Goal: Transaction & Acquisition: Obtain resource

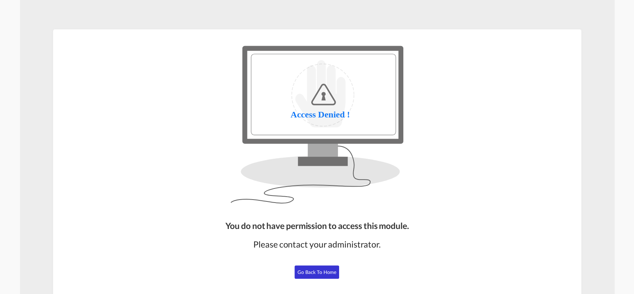
click at [304, 263] on div "You do not have permission to access this module. Please contact your administr…" at bounding box center [316, 257] width 189 height 80
click at [309, 272] on span "Go Back to Home" at bounding box center [316, 272] width 39 height 6
